Goal: Transaction & Acquisition: Purchase product/service

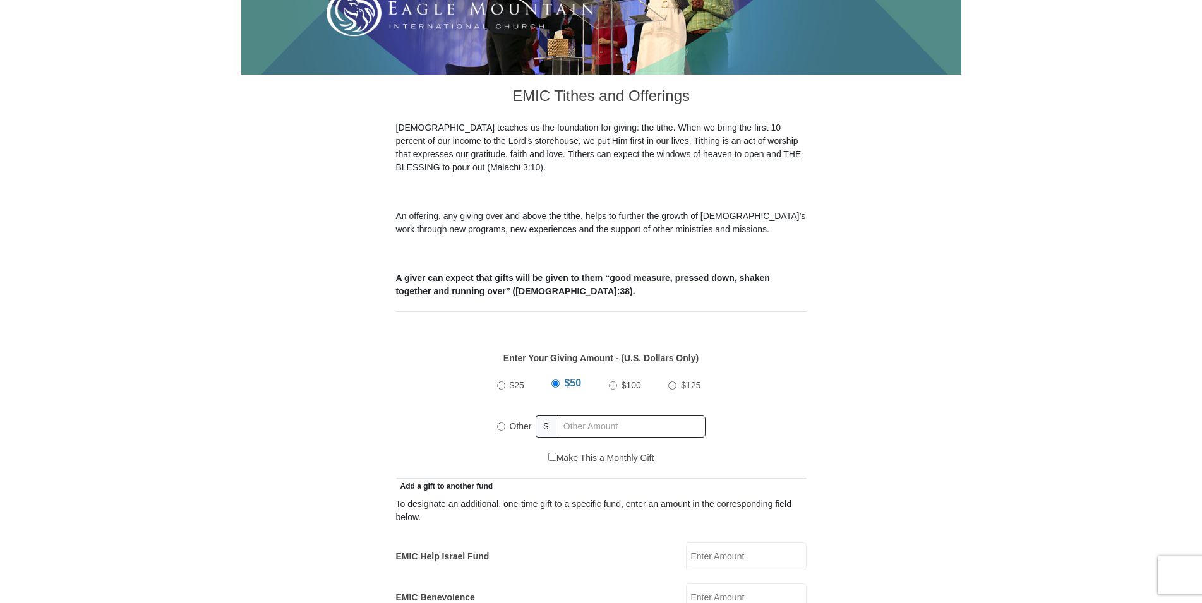
scroll to position [322, 0]
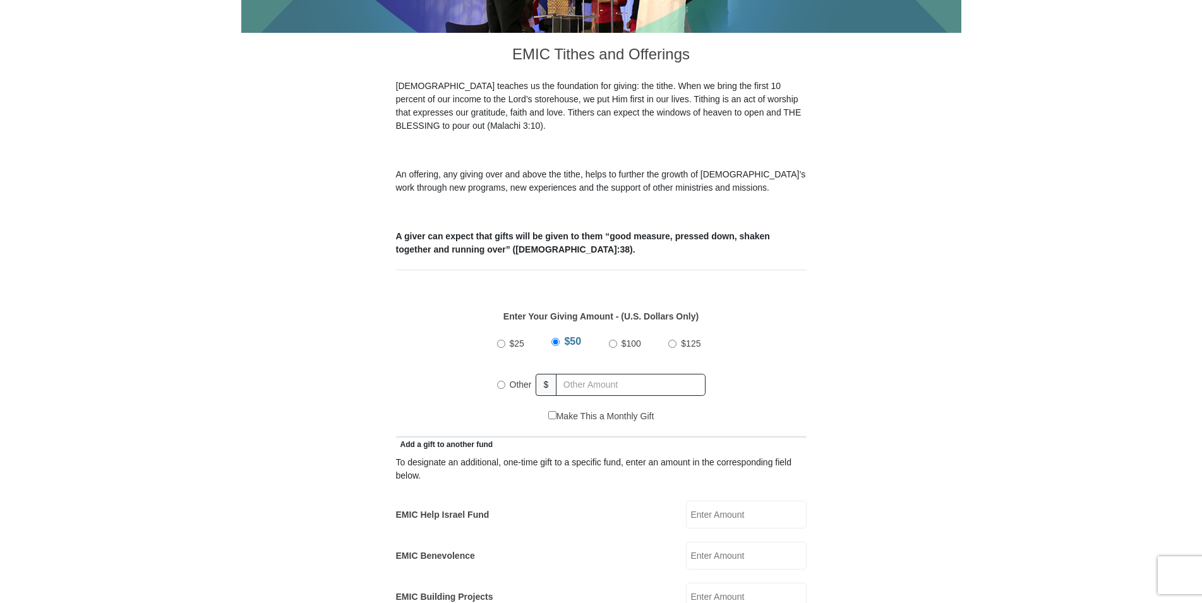
click at [503, 381] on input "Other" at bounding box center [501, 385] width 8 height 8
radio input "true"
click at [574, 374] on input "text" at bounding box center [633, 385] width 145 height 22
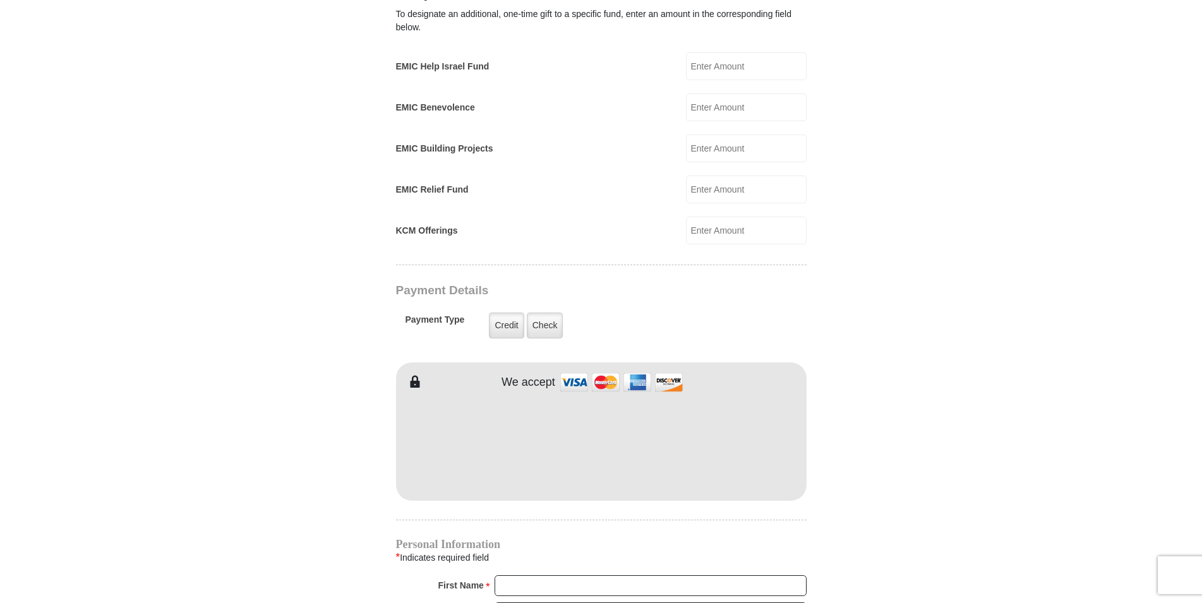
scroll to position [773, 0]
type input "10.00"
click at [511, 310] on label "Credit" at bounding box center [506, 323] width 35 height 26
click at [0, 0] on input "Credit" at bounding box center [0, 0] width 0 height 0
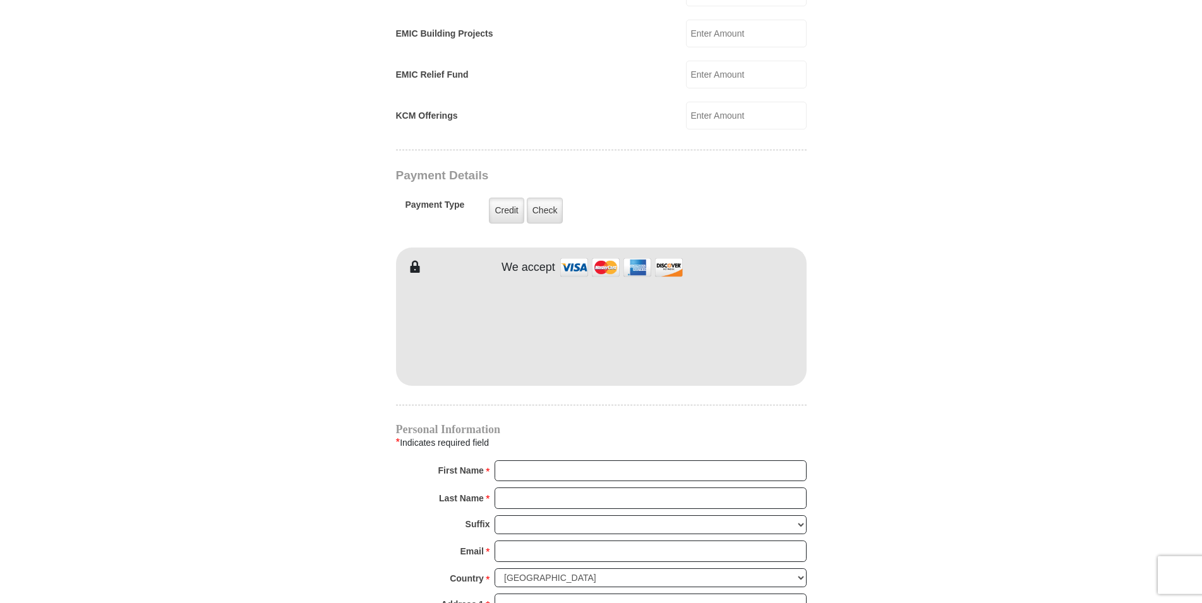
scroll to position [902, 0]
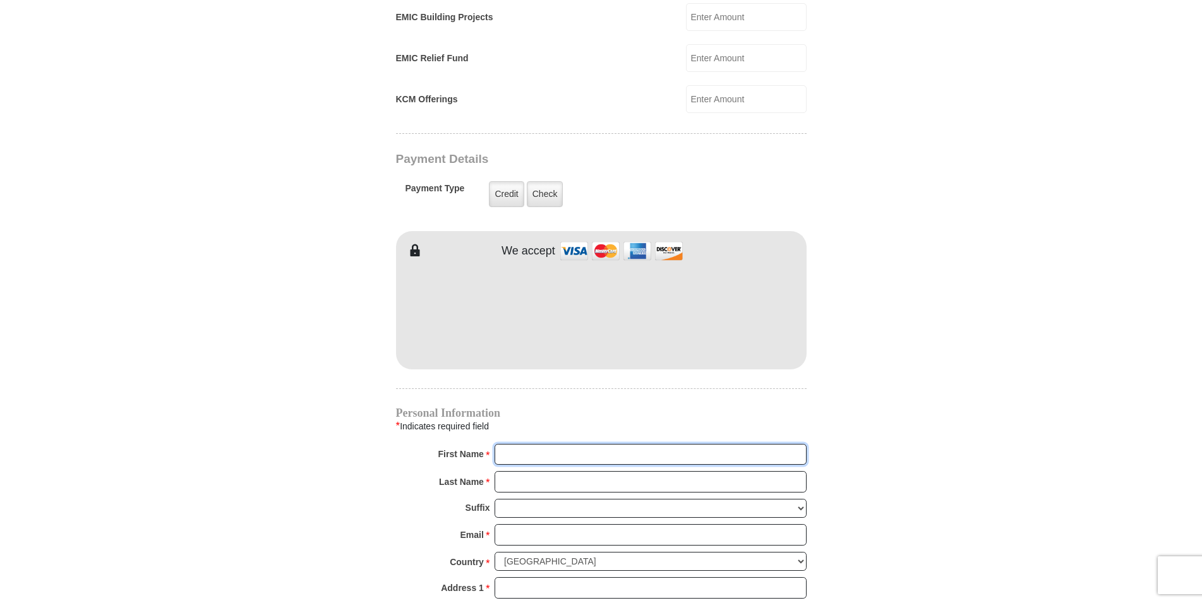
click at [514, 444] on input "First Name *" at bounding box center [650, 454] width 312 height 21
type input "[PERSON_NAME]"
type input "[EMAIL_ADDRESS][DOMAIN_NAME]"
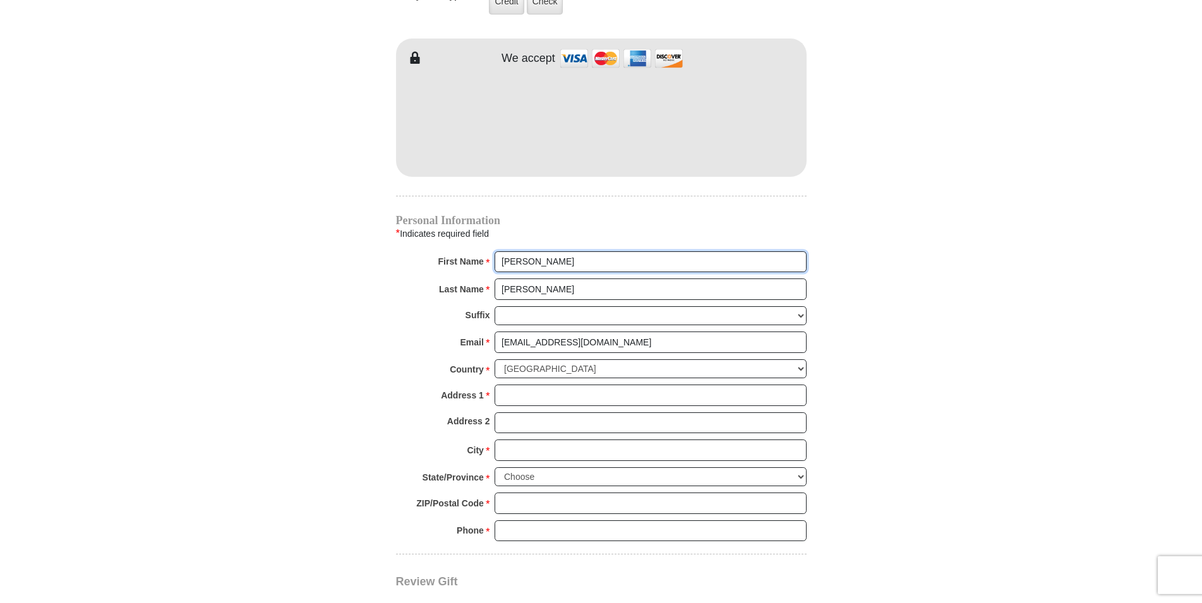
scroll to position [1095, 0]
click at [494, 467] on select "Choose [US_STATE] [US_STATE] [US_STATE] [US_STATE] [US_STATE] Armed Forces Amer…" at bounding box center [650, 477] width 312 height 20
select select "KS"
click option "[US_STATE]" at bounding box center [0, 0] width 0 height 0
click at [509, 492] on input "ZIP/Postal Code *" at bounding box center [650, 502] width 312 height 21
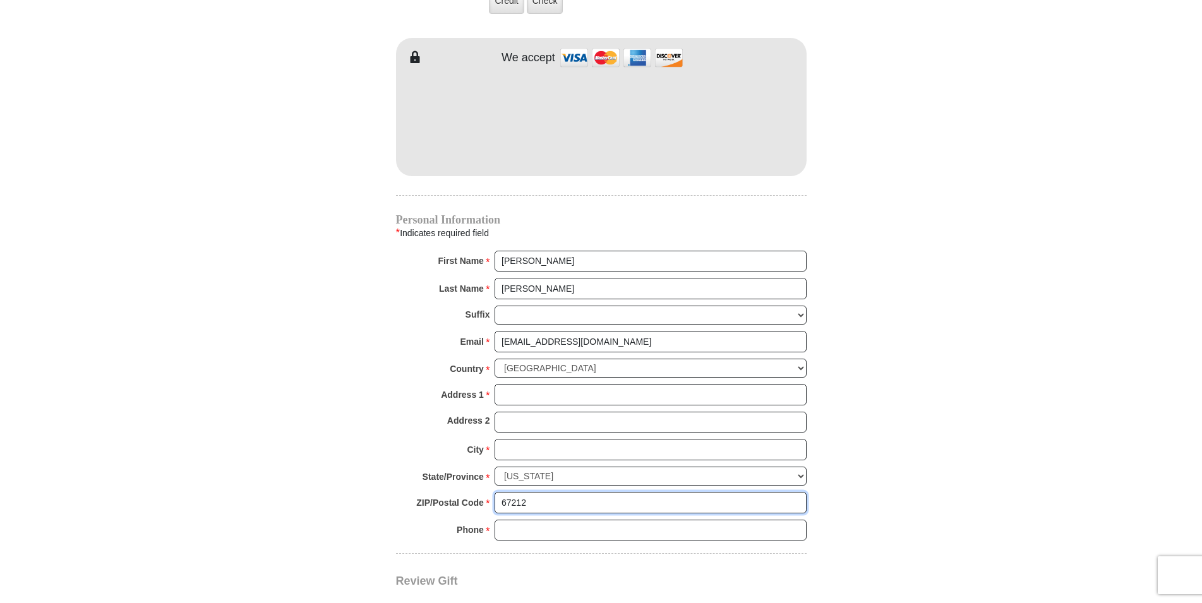
type input "67212"
click at [511, 520] on input "Phone * *" at bounding box center [650, 530] width 312 height 21
click at [501, 384] on input "Address 1 *" at bounding box center [650, 394] width 312 height 21
type input "[STREET_ADDRESS]"
type input "Wichita"
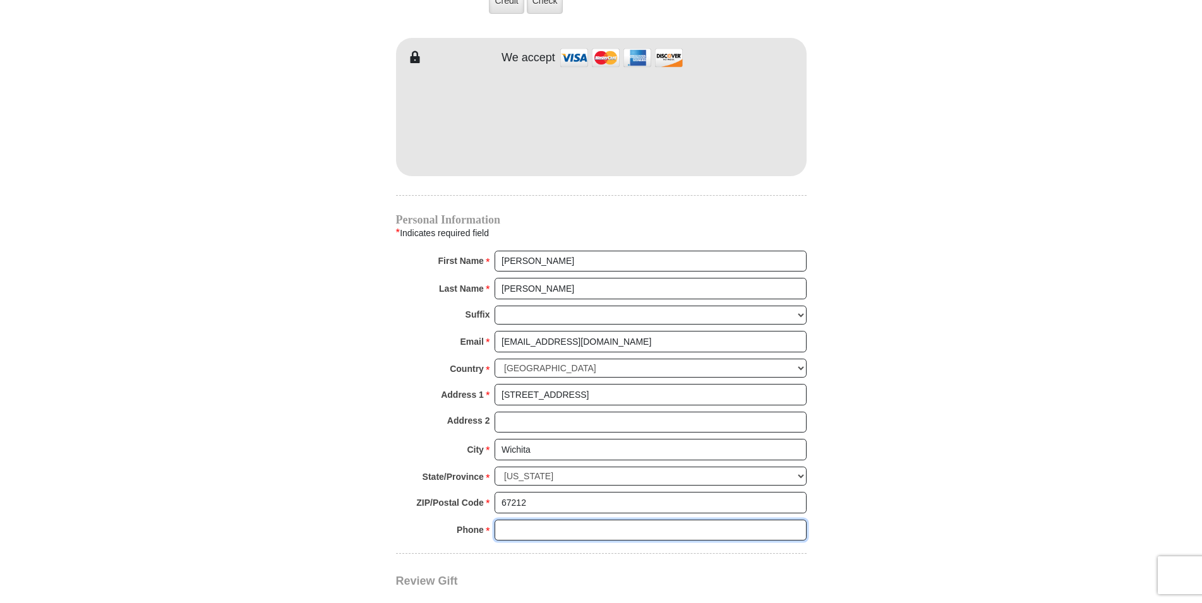
type input "3167301766"
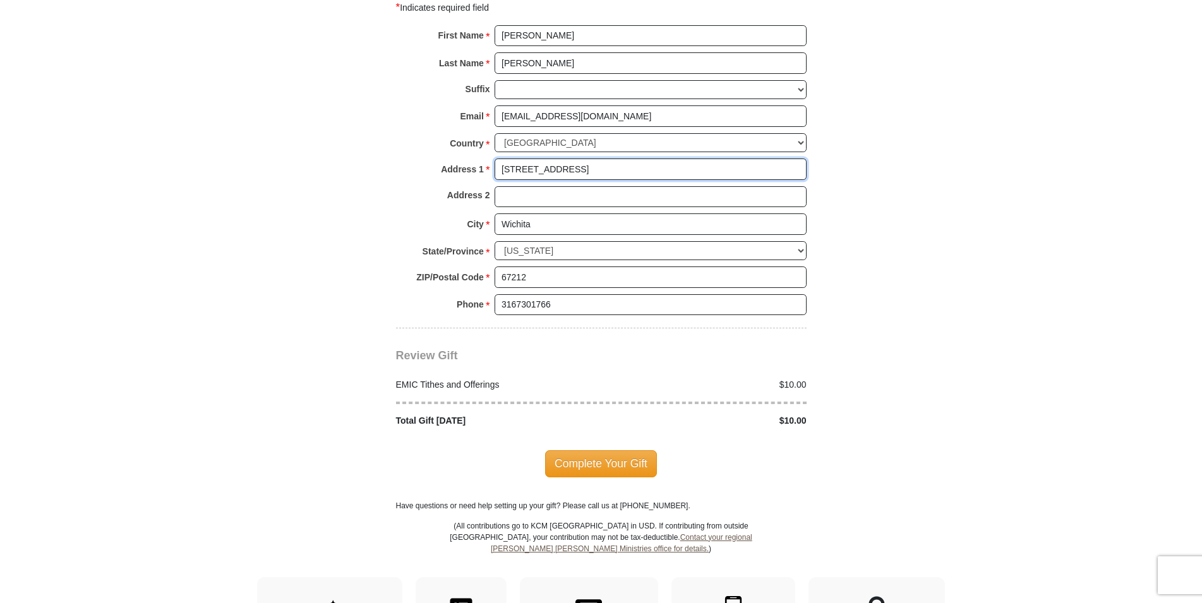
scroll to position [1352, 0]
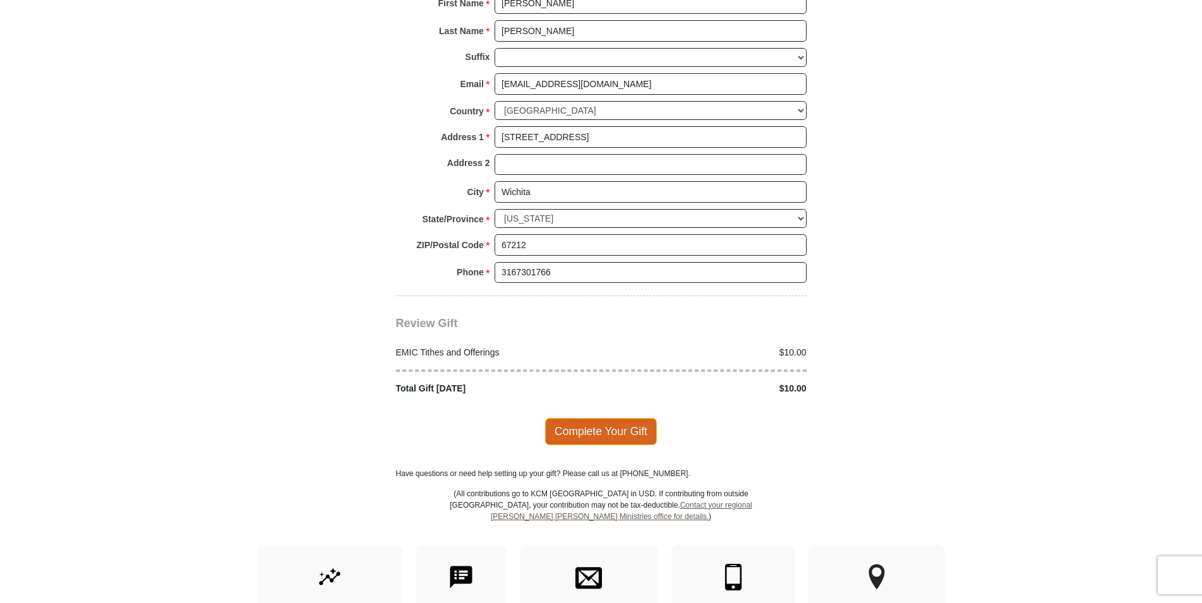
click at [582, 418] on span "Complete Your Gift" at bounding box center [601, 431] width 112 height 27
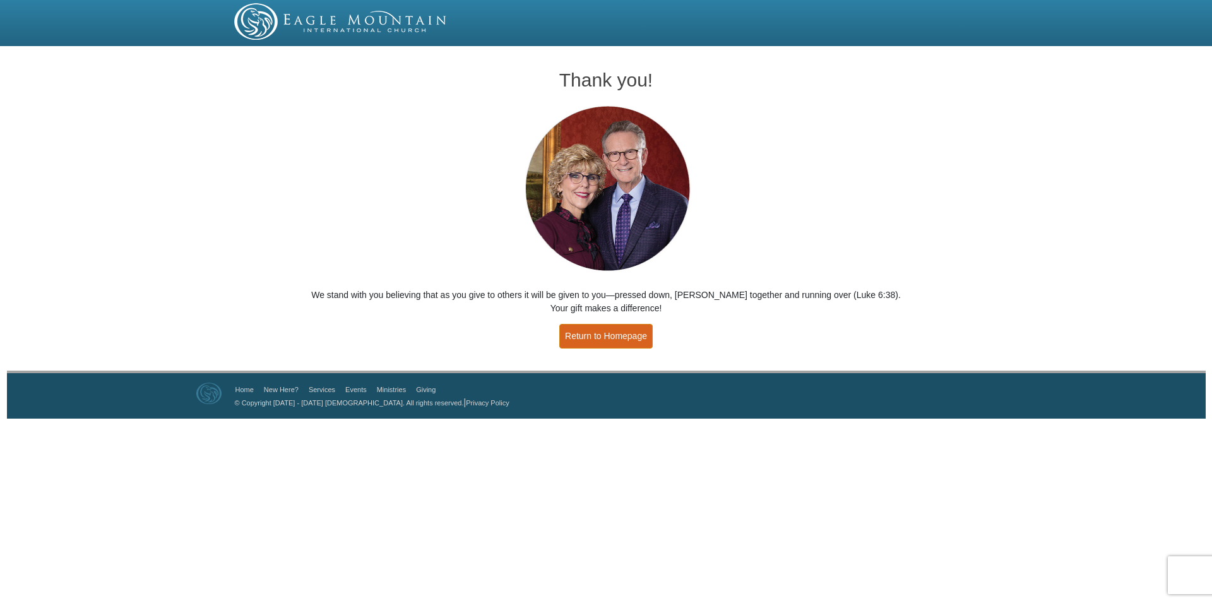
click at [600, 336] on link "Return to Homepage" at bounding box center [605, 336] width 93 height 25
